Goal: Obtain resource: Obtain resource

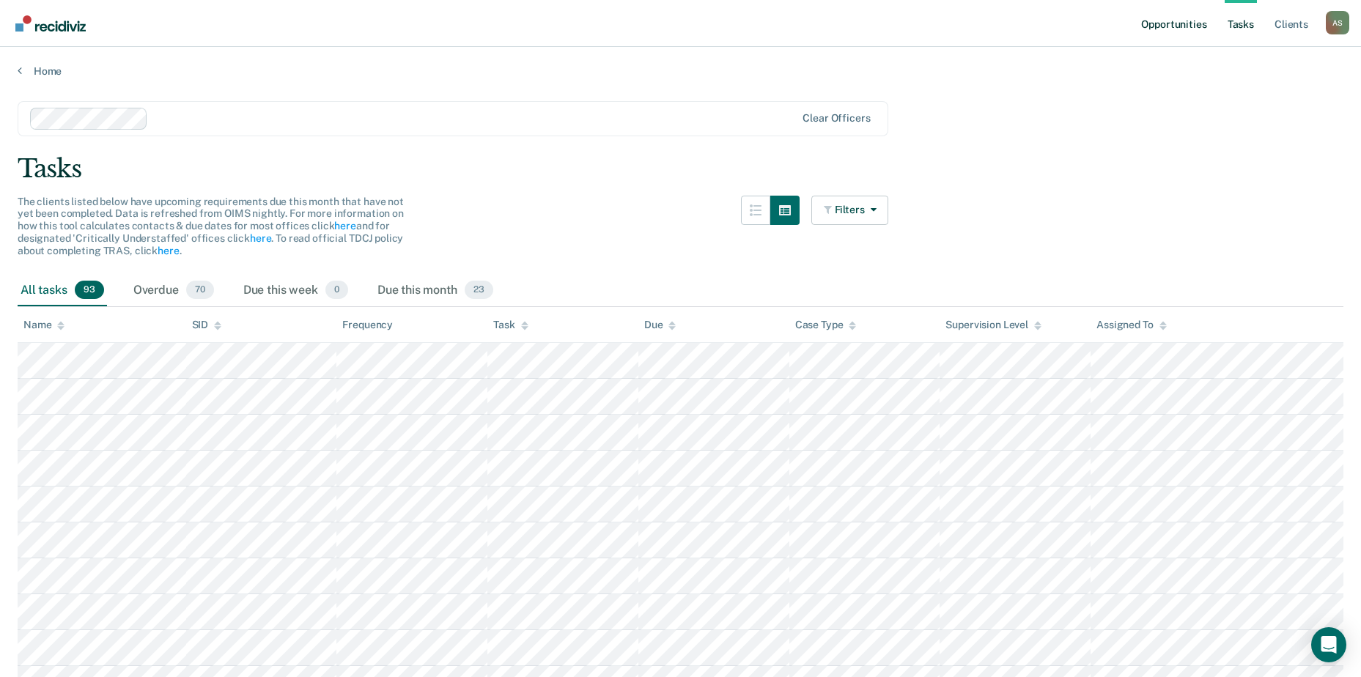
click at [1162, 31] on link "Opportunities" at bounding box center [1173, 23] width 71 height 47
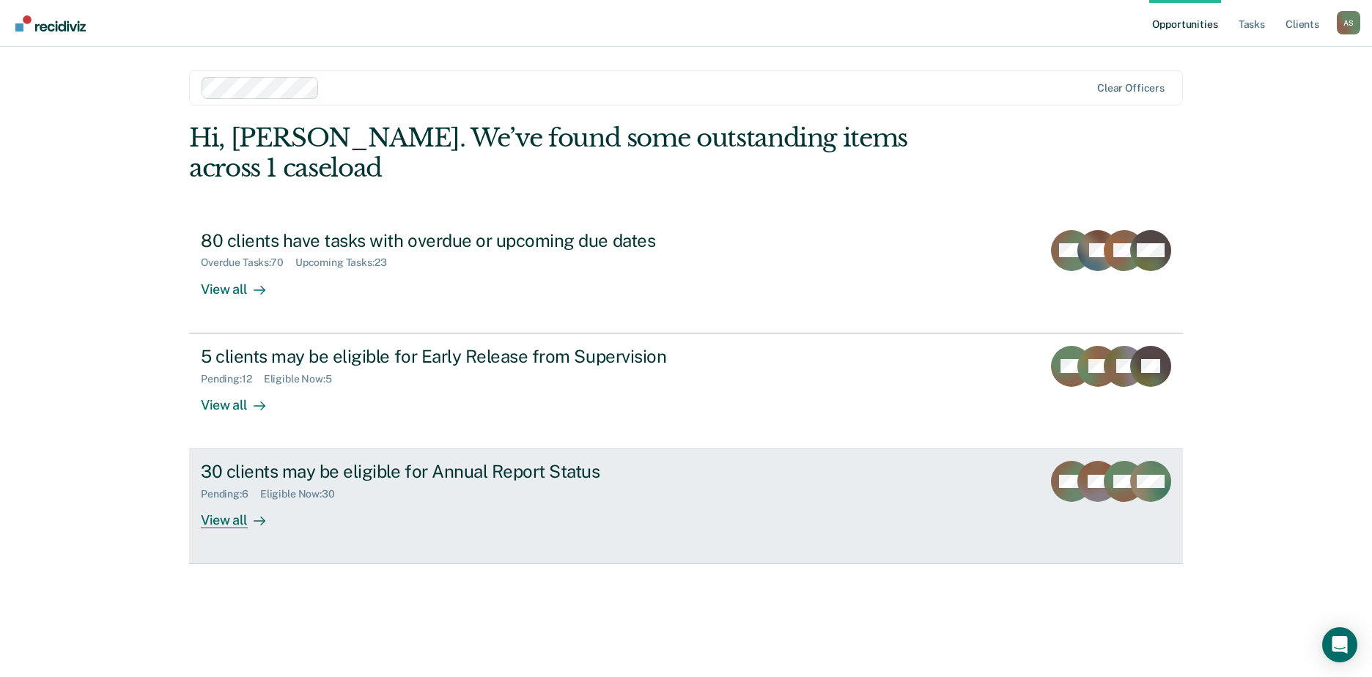
click at [471, 485] on div "Pending : 6 Eligible Now : 30" at bounding box center [458, 491] width 514 height 18
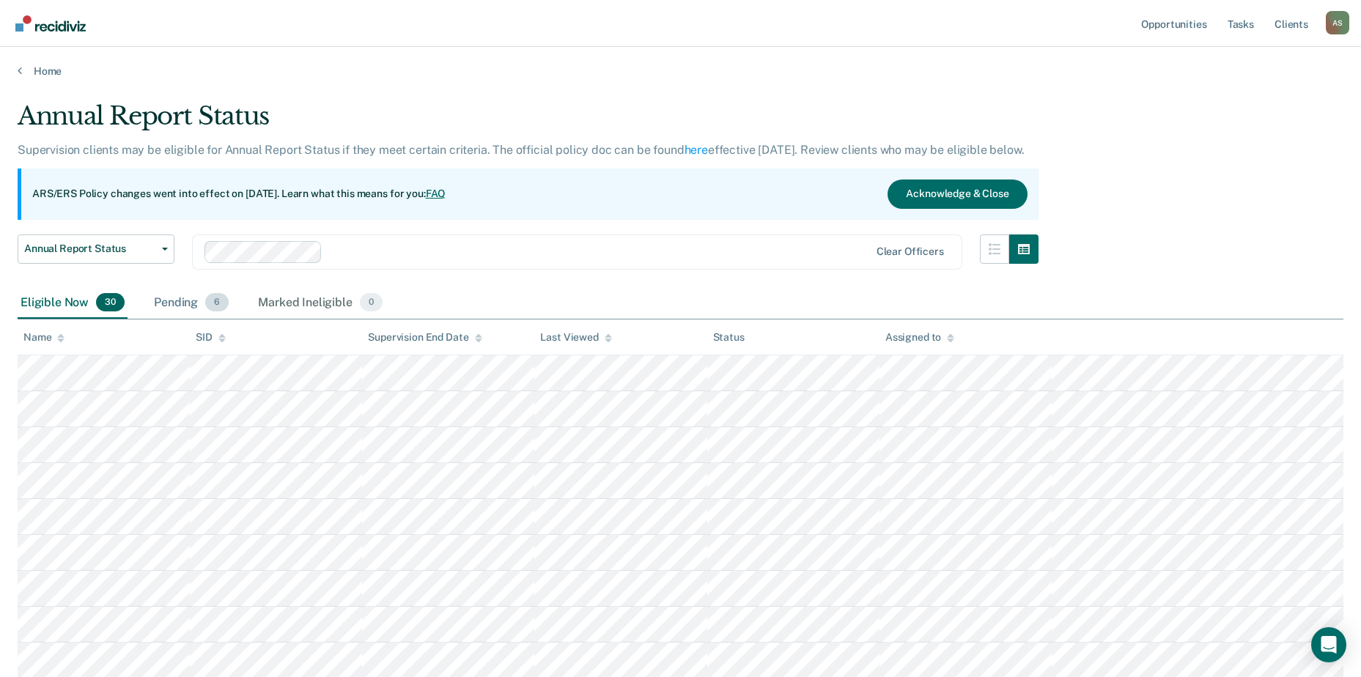
click at [193, 302] on div "Pending 6" at bounding box center [191, 303] width 81 height 32
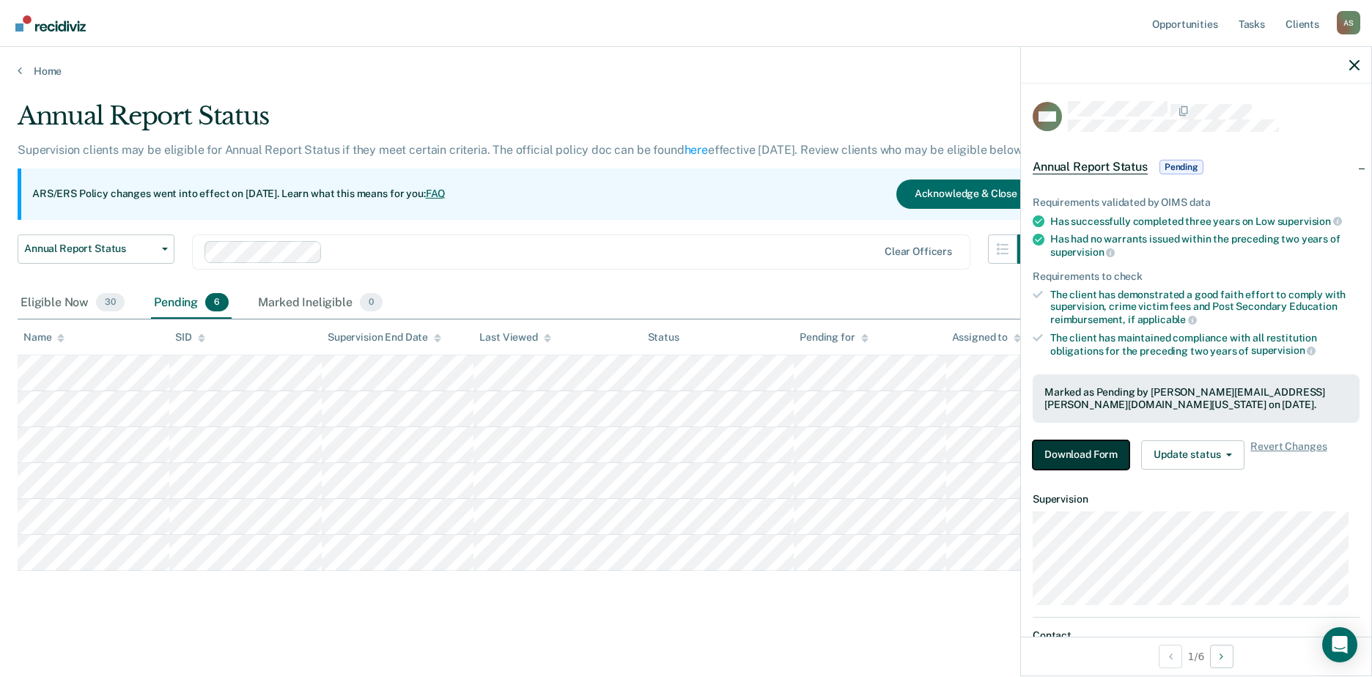
click at [1080, 457] on button "Download Form" at bounding box center [1081, 454] width 97 height 29
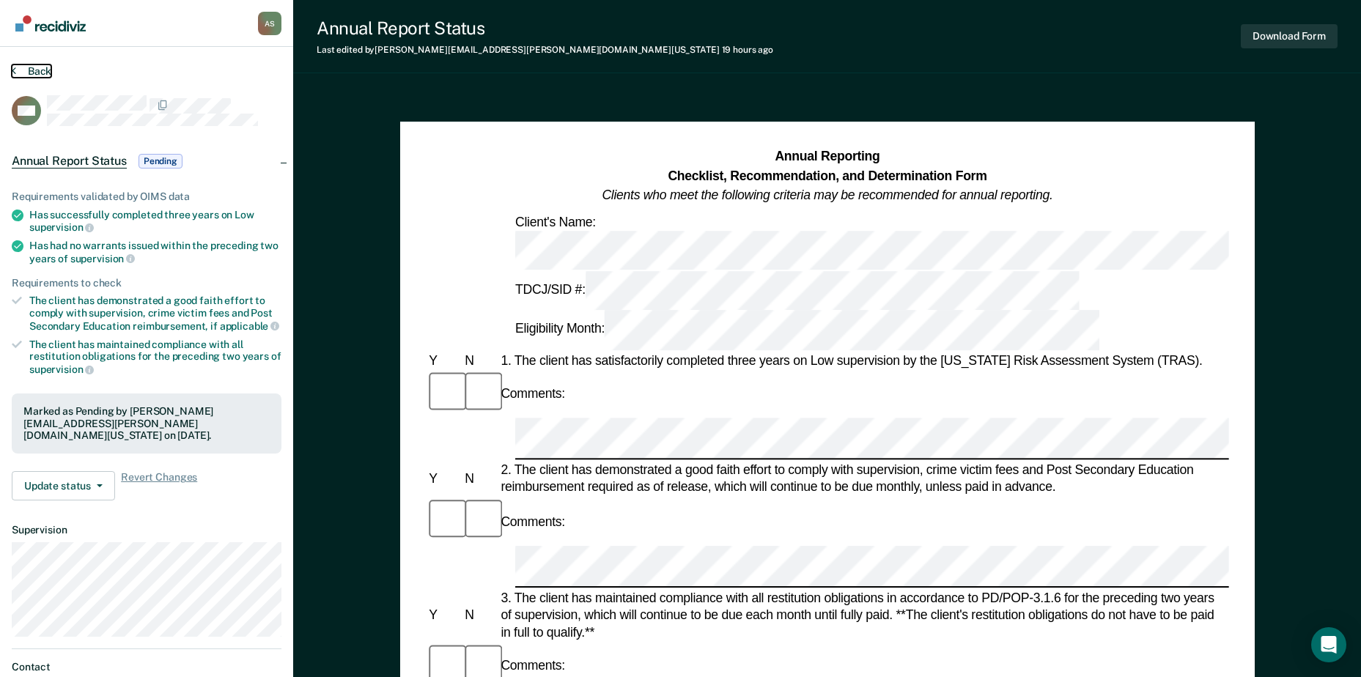
click at [32, 68] on button "Back" at bounding box center [32, 70] width 40 height 13
